Goal: Check status

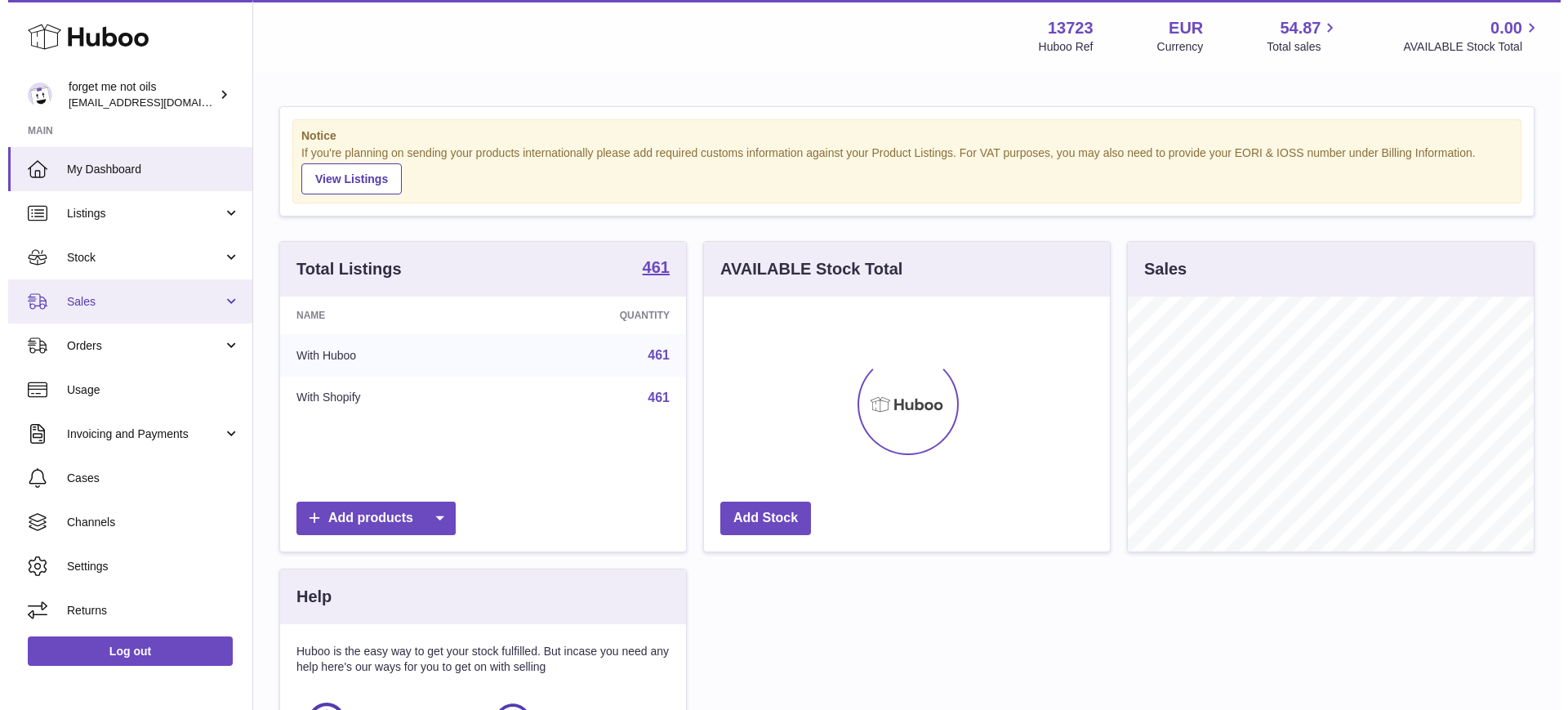
scroll to position [255, 406]
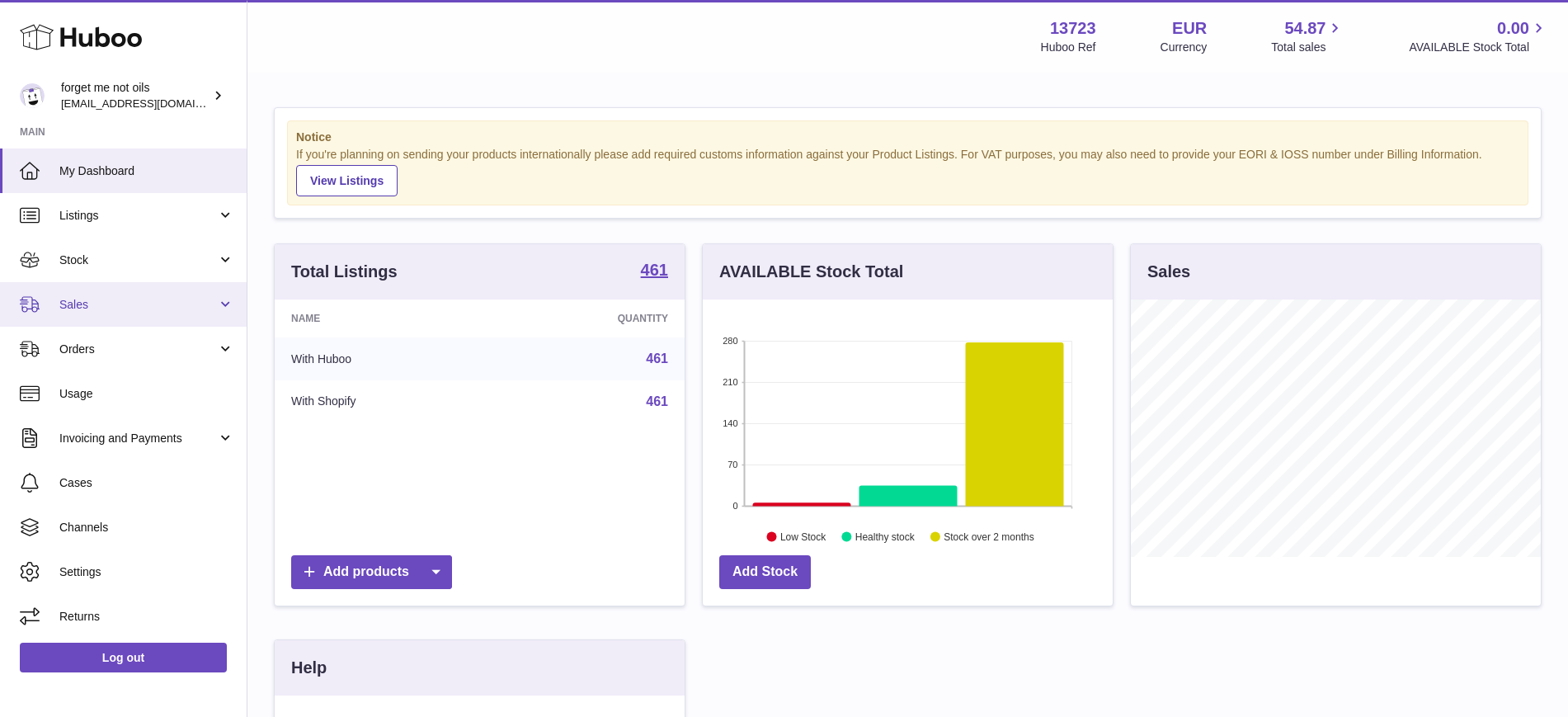
click at [224, 306] on link "Sales" at bounding box center [123, 305] width 247 height 45
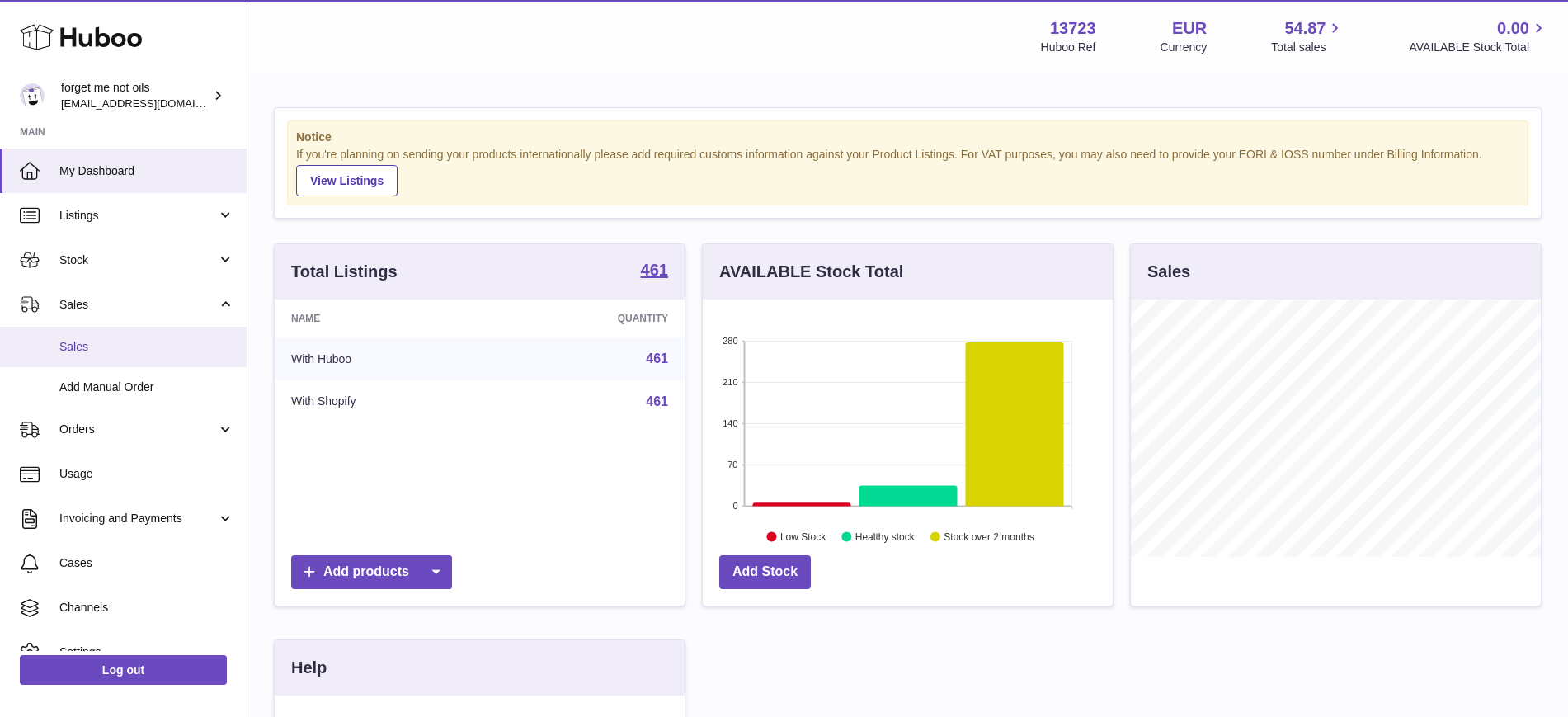
click at [148, 349] on span "Sales" at bounding box center [147, 347] width 175 height 16
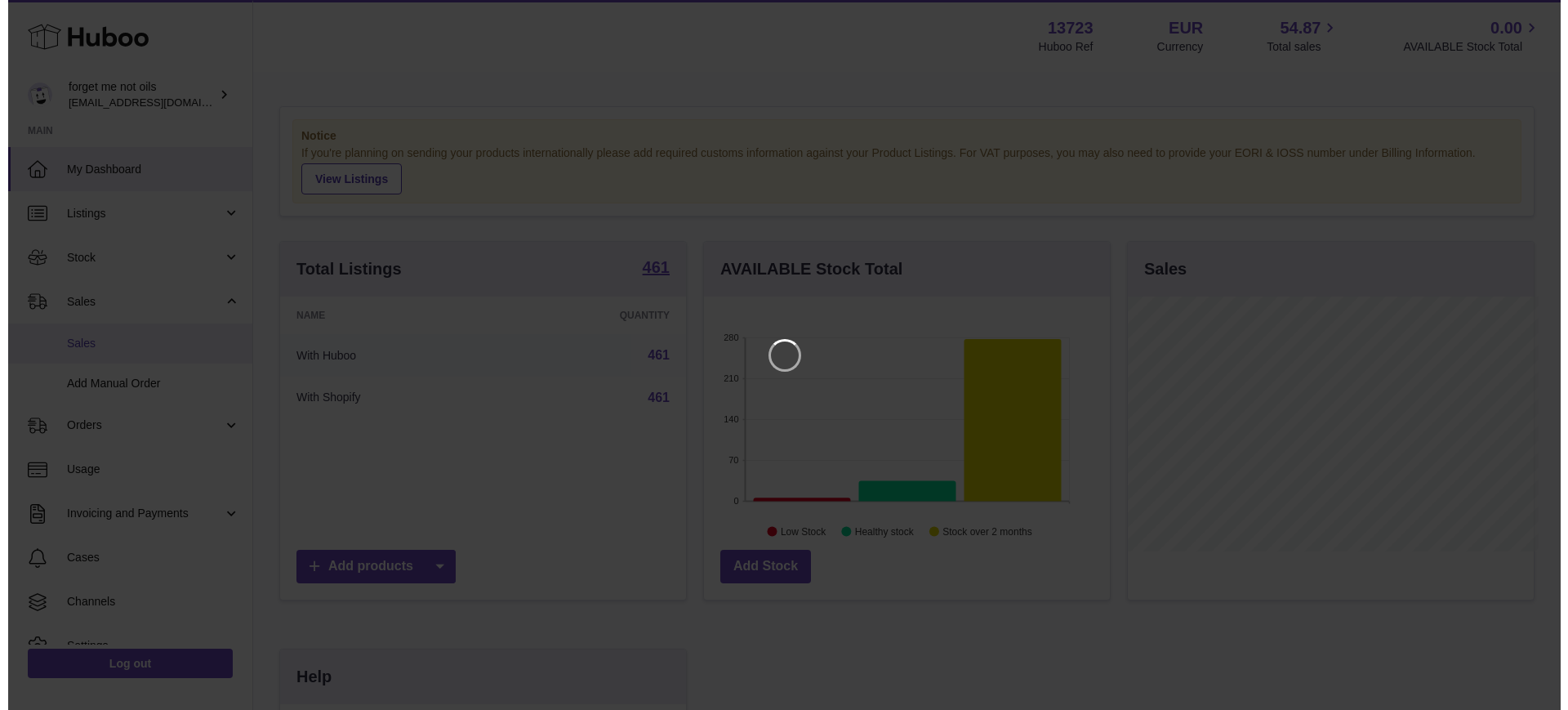
scroll to position [255, 412]
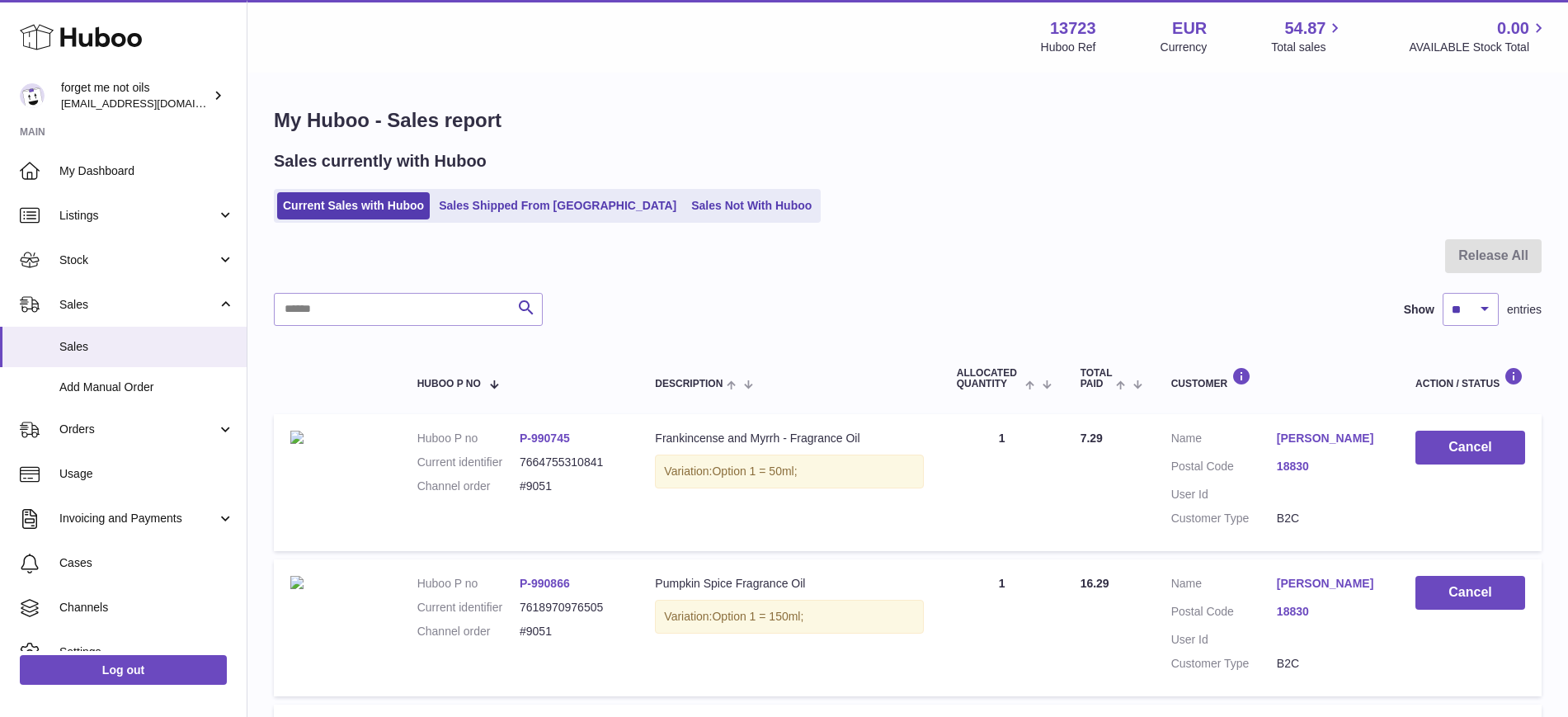
click at [685, 196] on link "Sales Not With Huboo" at bounding box center [751, 206] width 132 height 28
